Goal: Check status: Check status

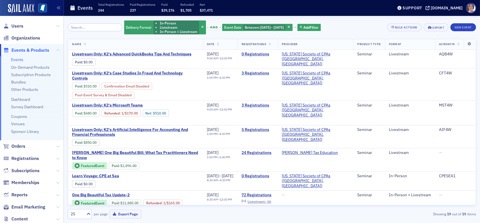
click at [30, 50] on span "Events & Products" at bounding box center [30, 50] width 38 height 6
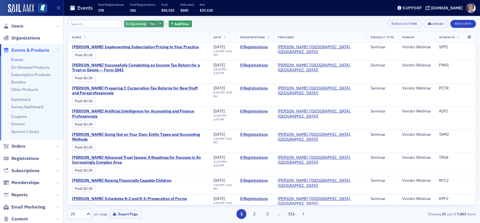
click at [159, 23] on icon "button" at bounding box center [160, 23] width 2 height 3
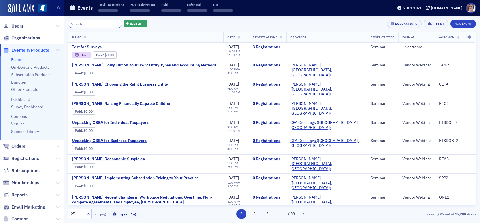
click at [99, 23] on input "search" at bounding box center [95, 24] width 54 height 8
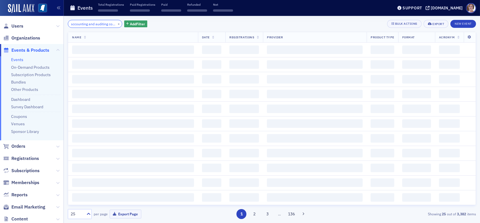
scroll to position [0, 7]
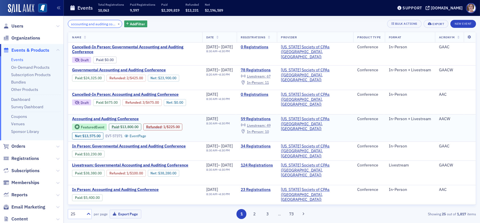
type input "accounting and auditing conf"
click at [264, 131] on span "In-Person :" at bounding box center [255, 131] width 17 height 5
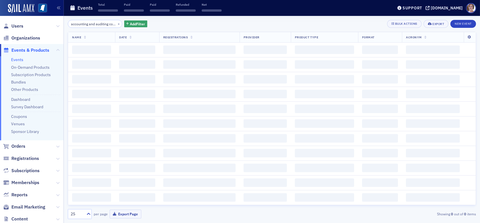
scroll to position [0, 7]
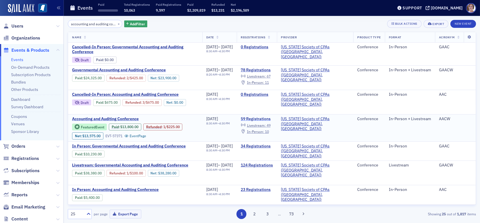
click at [272, 118] on link "59 Registrations" at bounding box center [256, 119] width 32 height 5
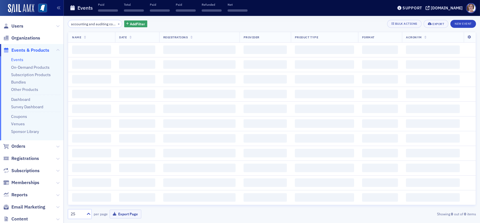
scroll to position [0, 7]
